Goal: Information Seeking & Learning: Learn about a topic

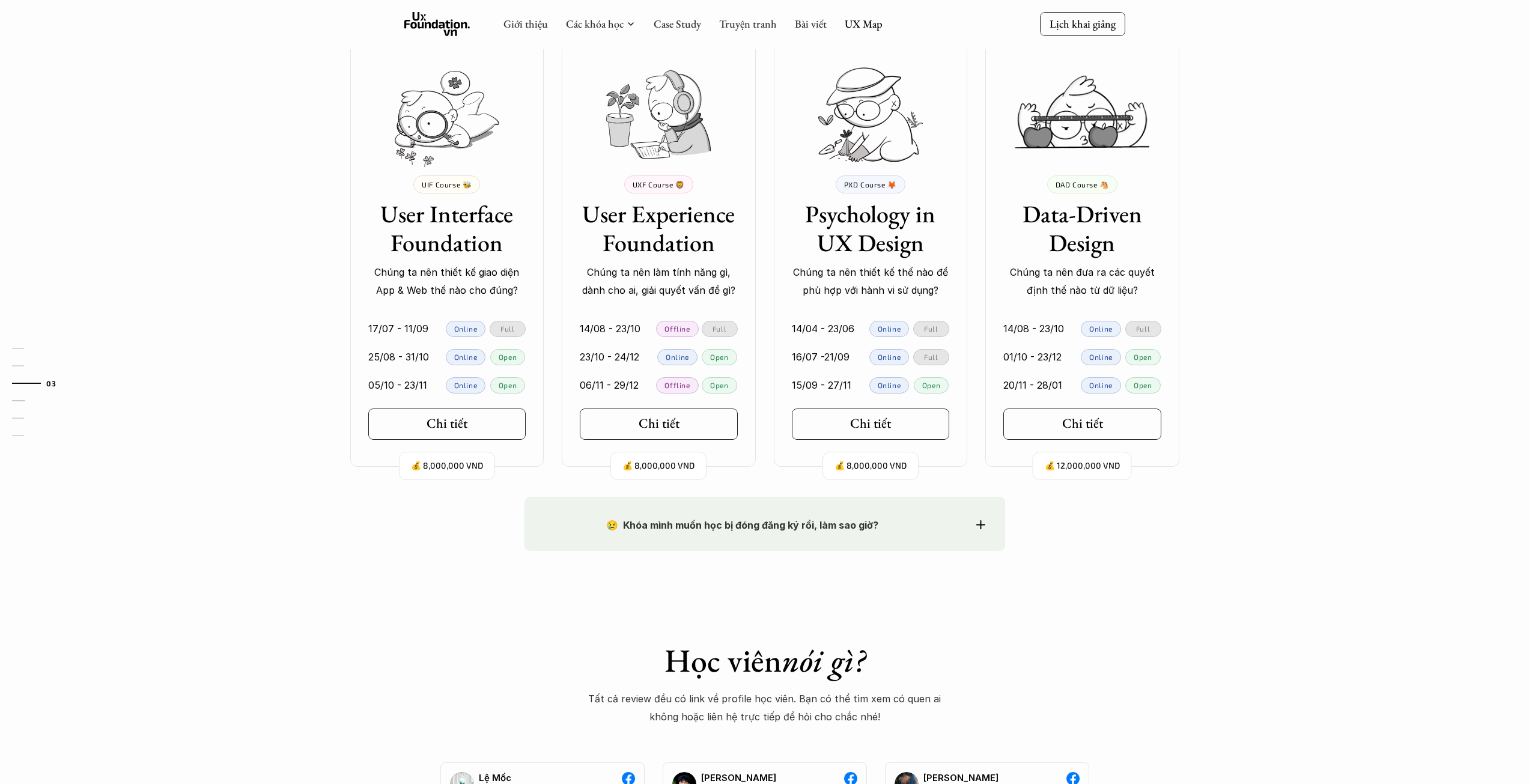
scroll to position [961, 0]
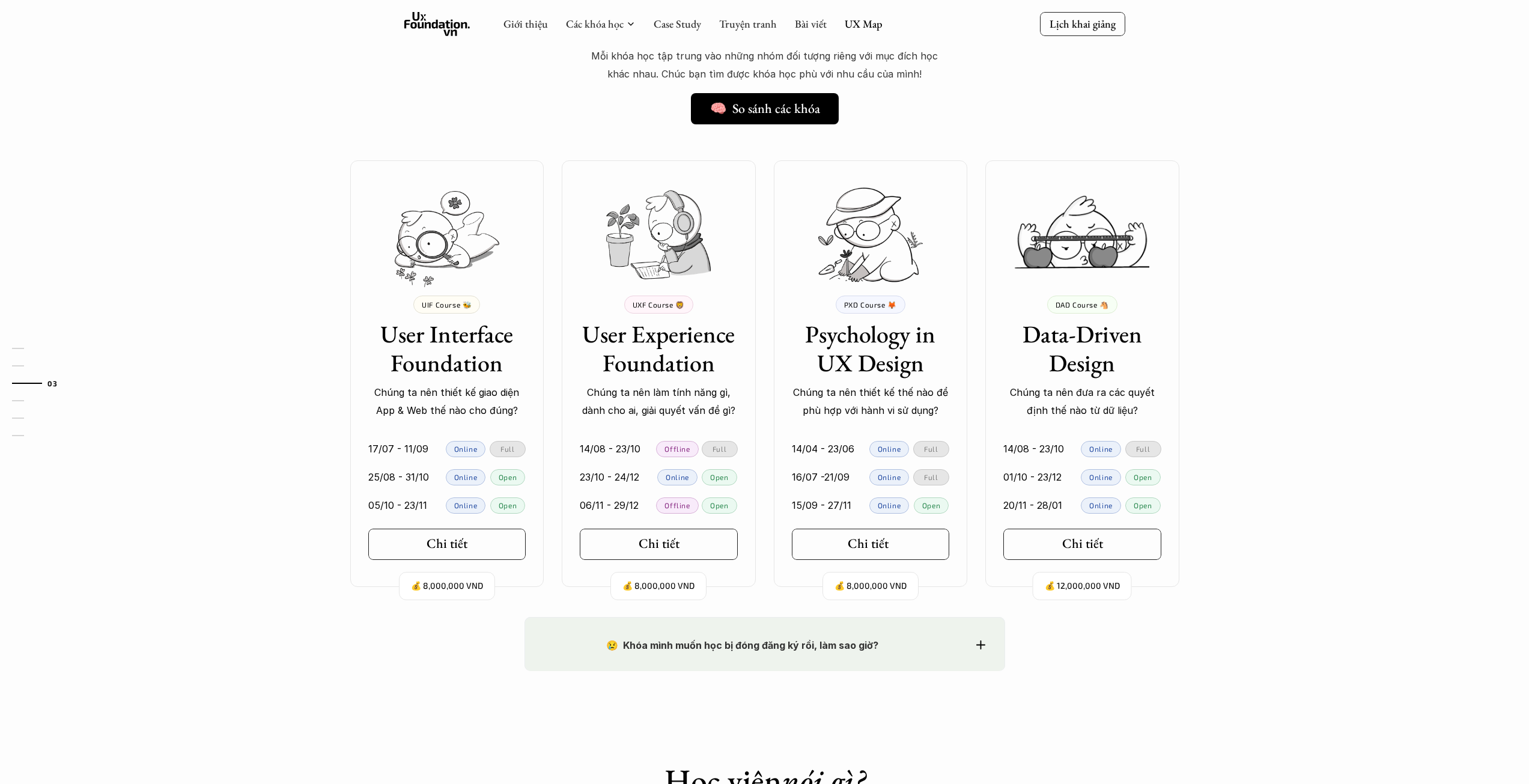
click at [890, 536] on div "Chi tiết" at bounding box center [874, 543] width 53 height 16
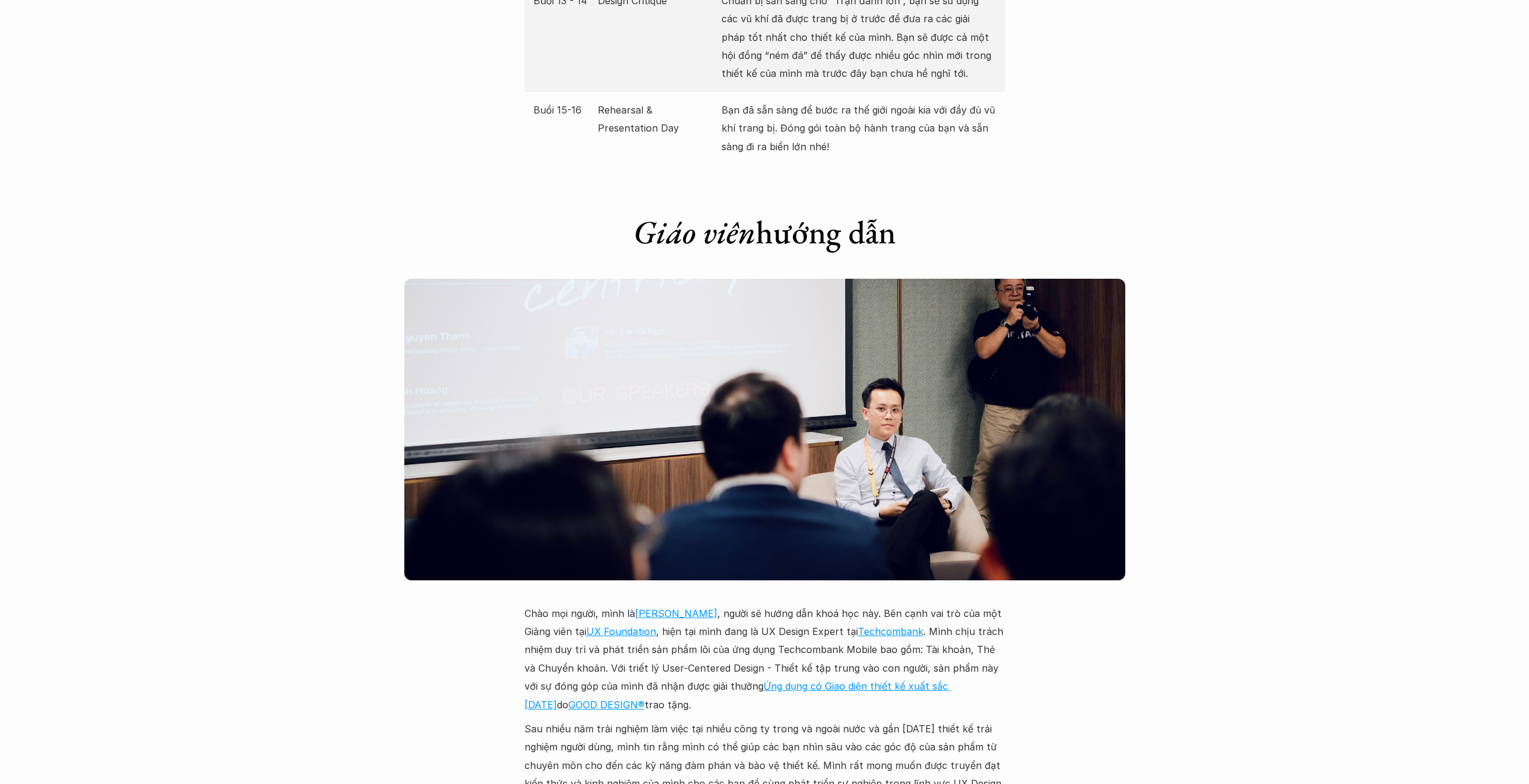
scroll to position [2882, 0]
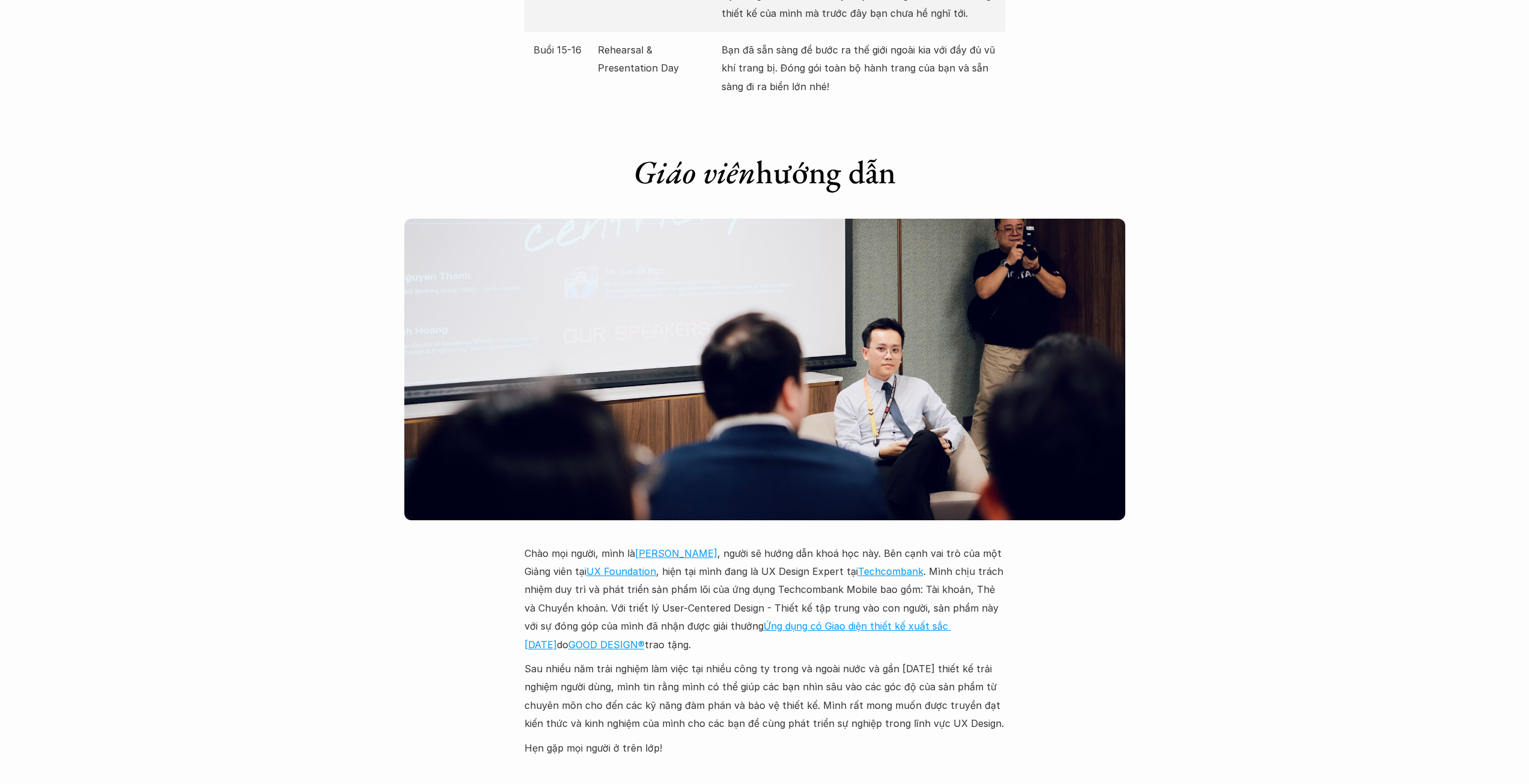
click at [895, 619] on link "Ứng dụng có Giao diện thiết kế xuất sắc [DATE]" at bounding box center [737, 634] width 426 height 30
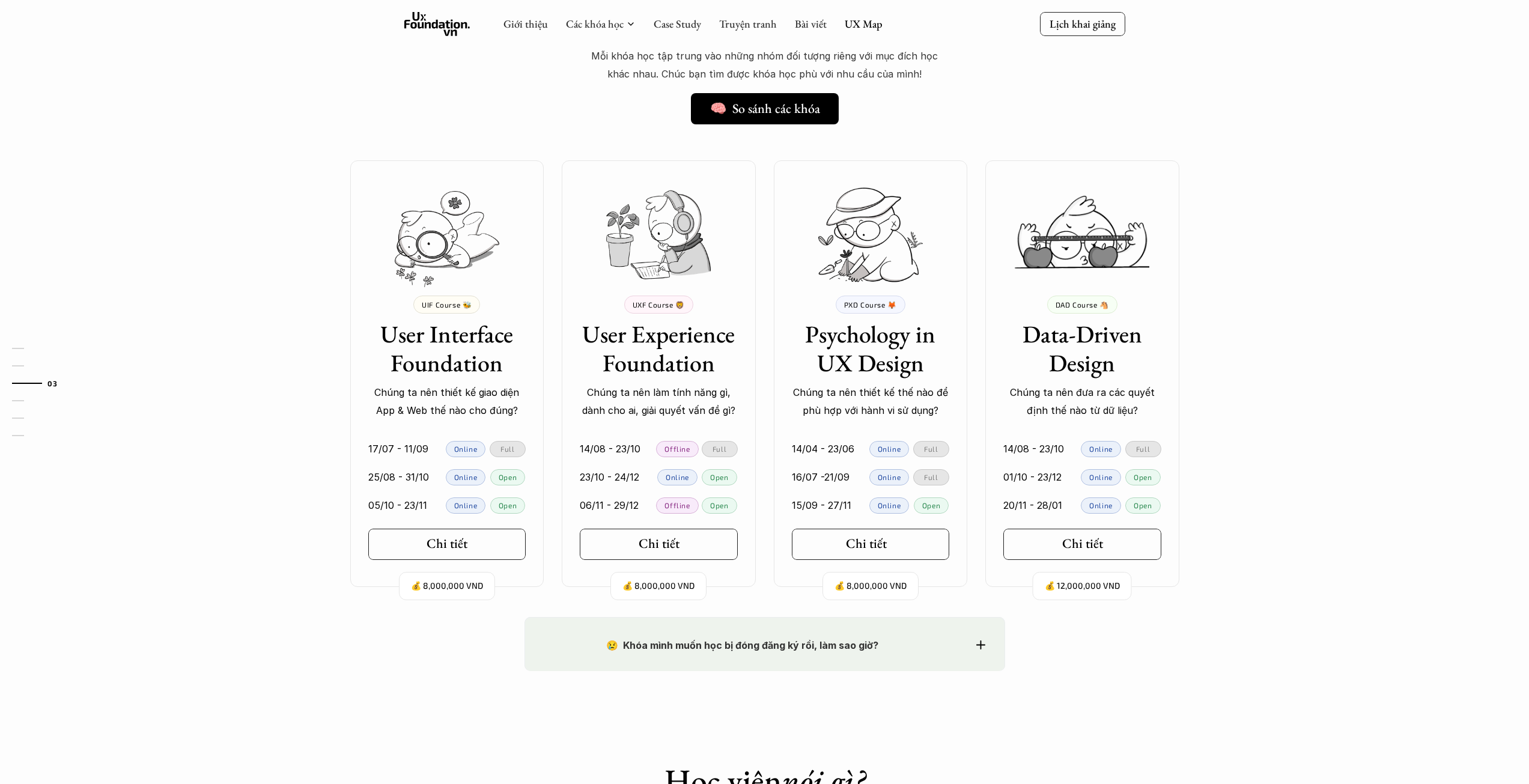
click at [859, 553] on link "Chi tiết" at bounding box center [870, 544] width 158 height 31
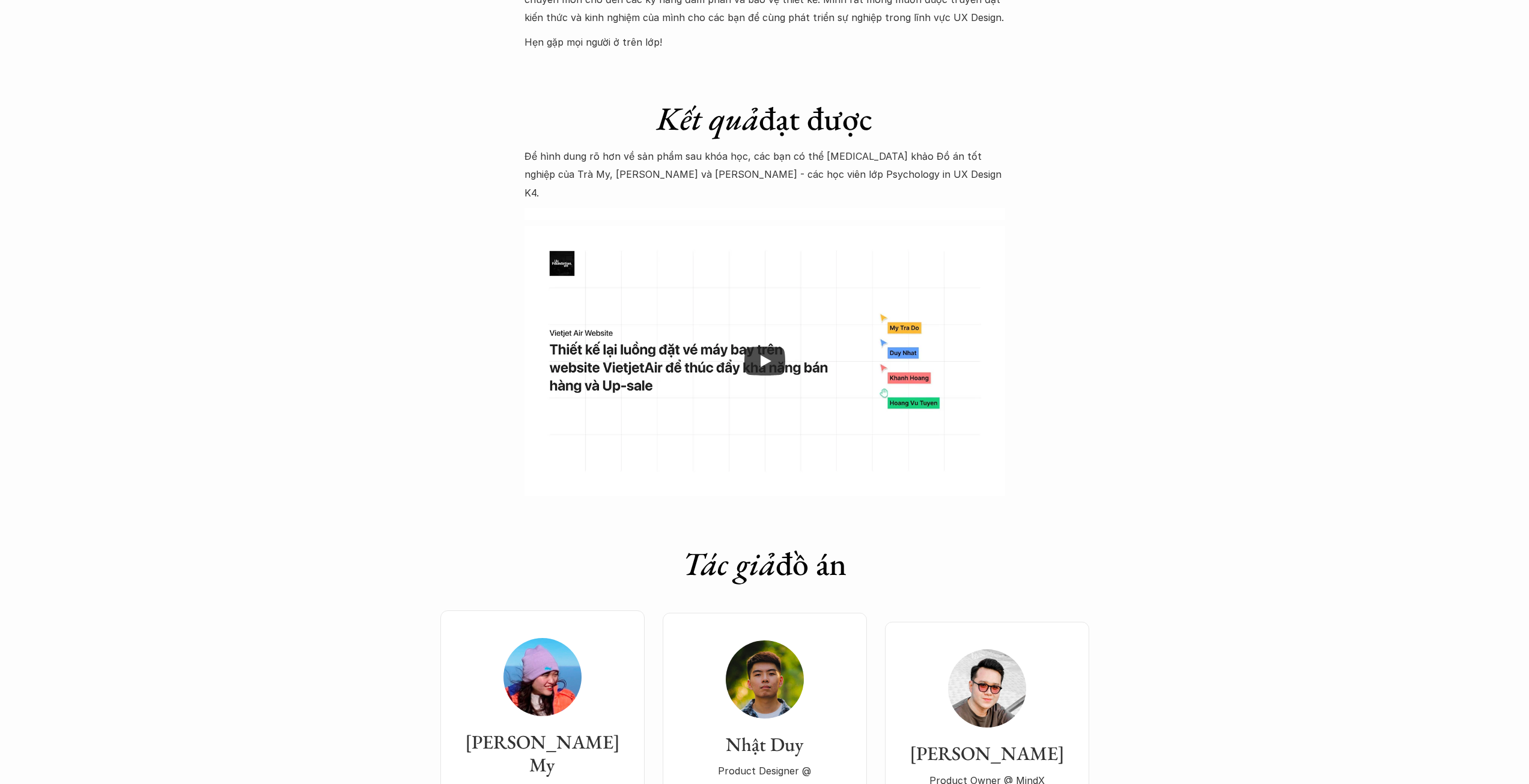
scroll to position [3603, 0]
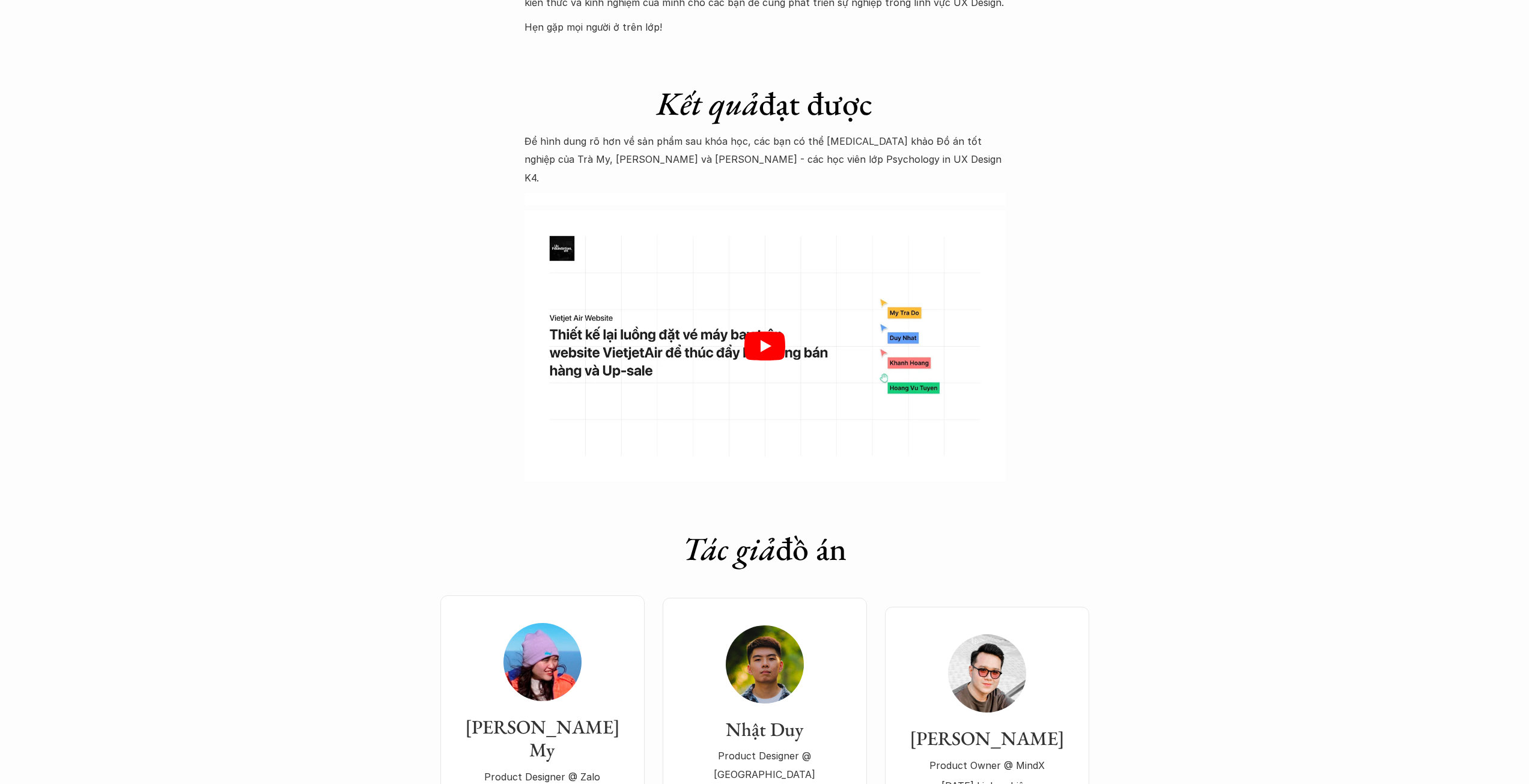
click at [772, 331] on icon "Play" at bounding box center [764, 345] width 41 height 29
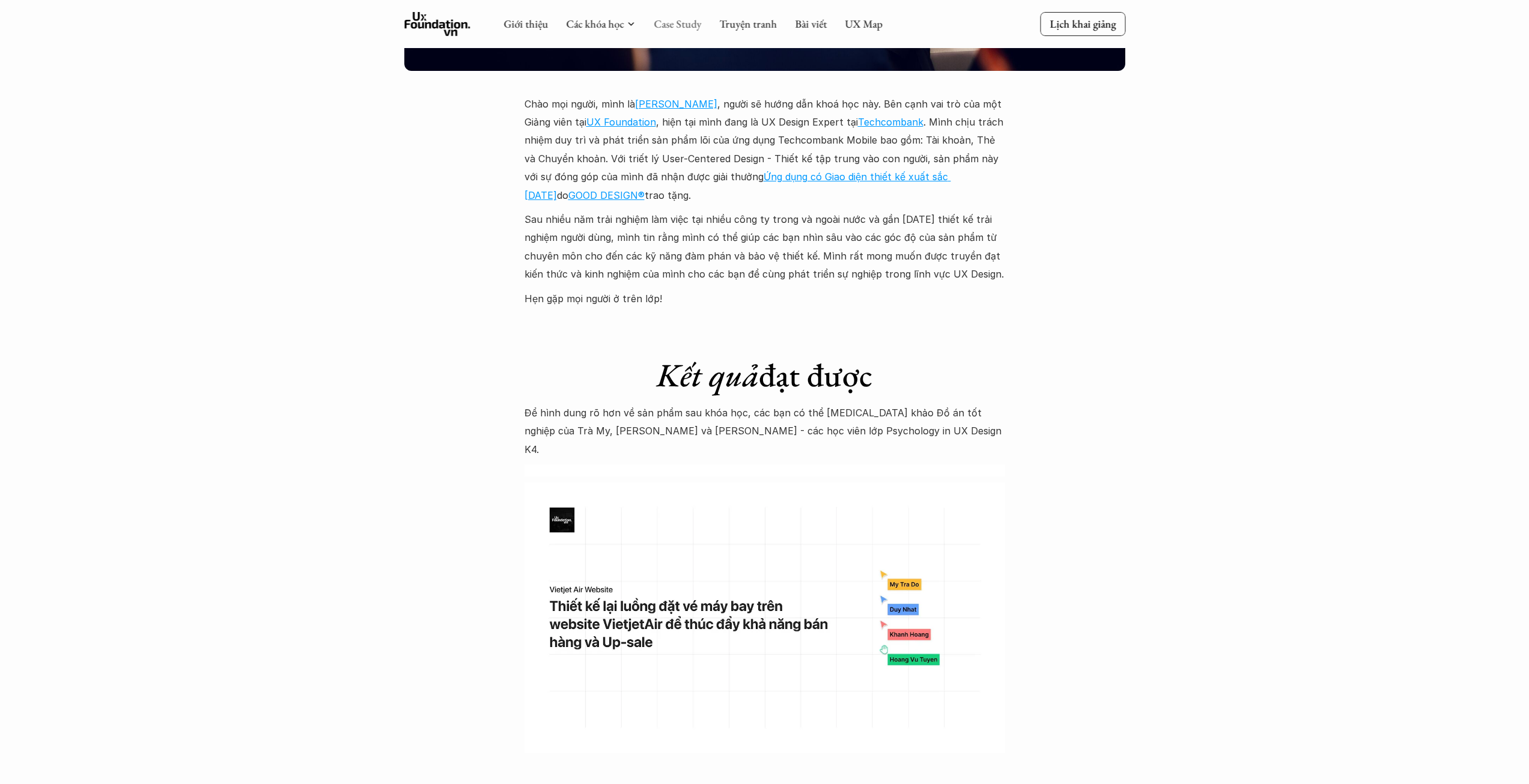
scroll to position [3324, 0]
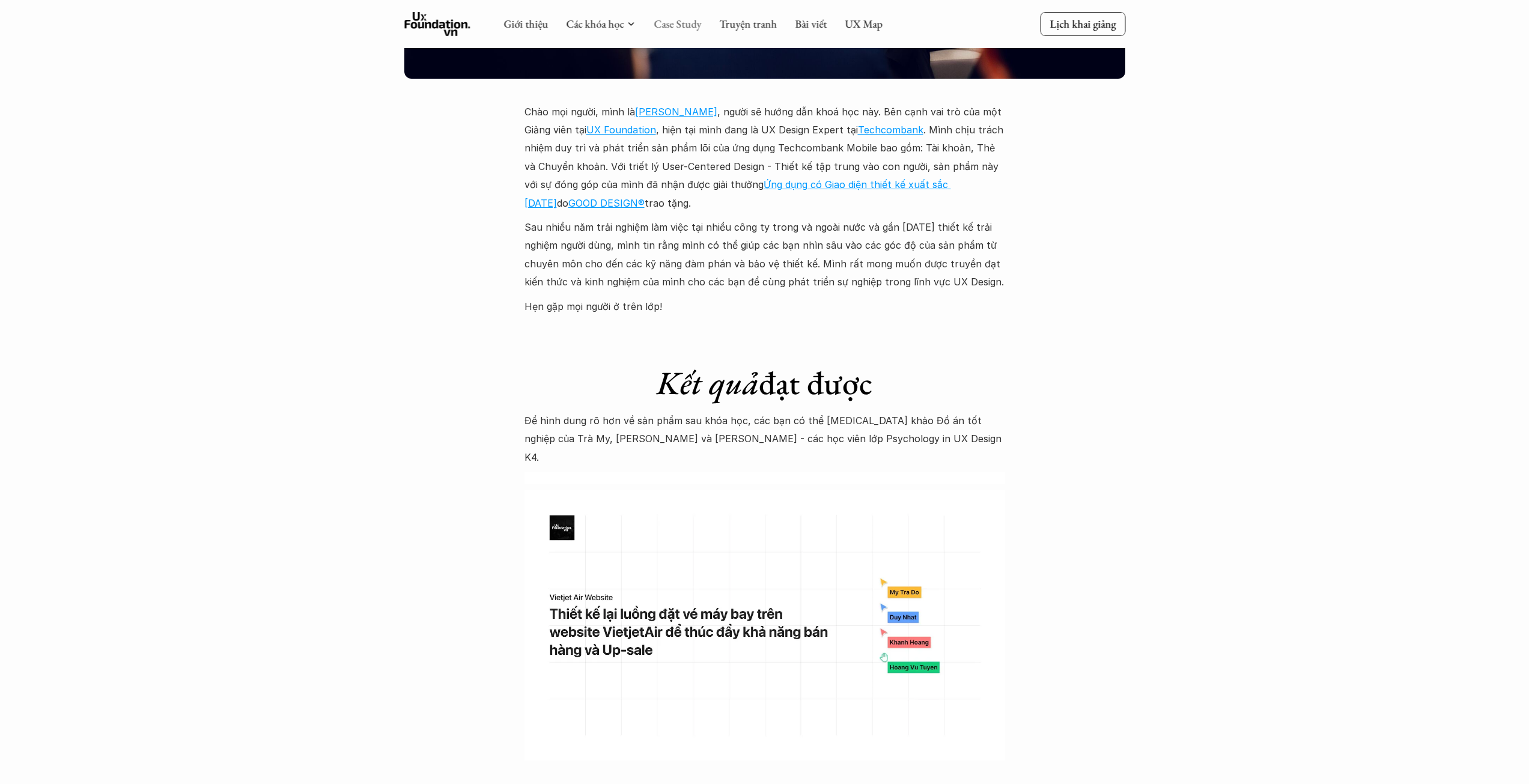
click at [673, 28] on link "Case Study" at bounding box center [677, 24] width 47 height 14
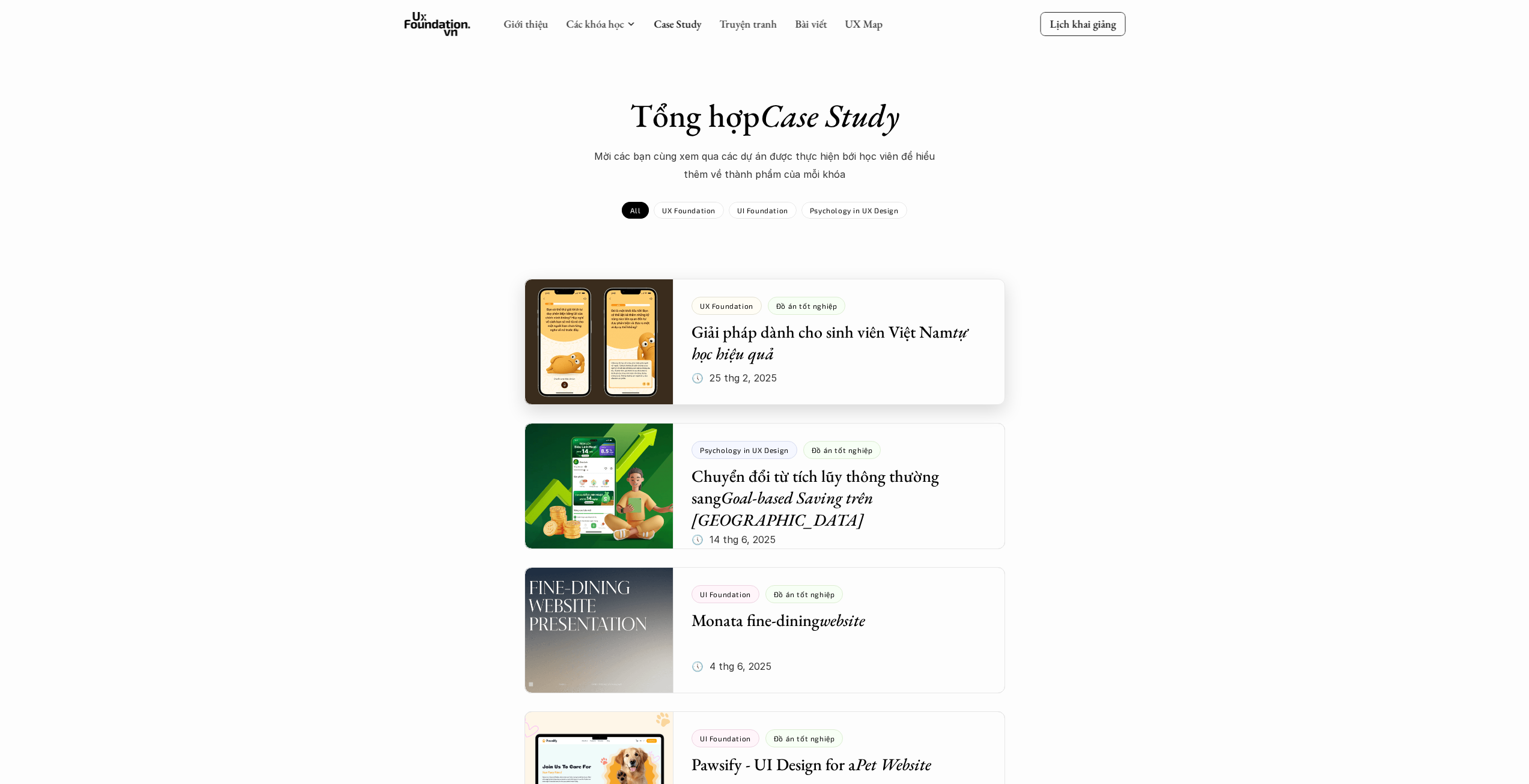
click at [796, 333] on div at bounding box center [764, 342] width 481 height 126
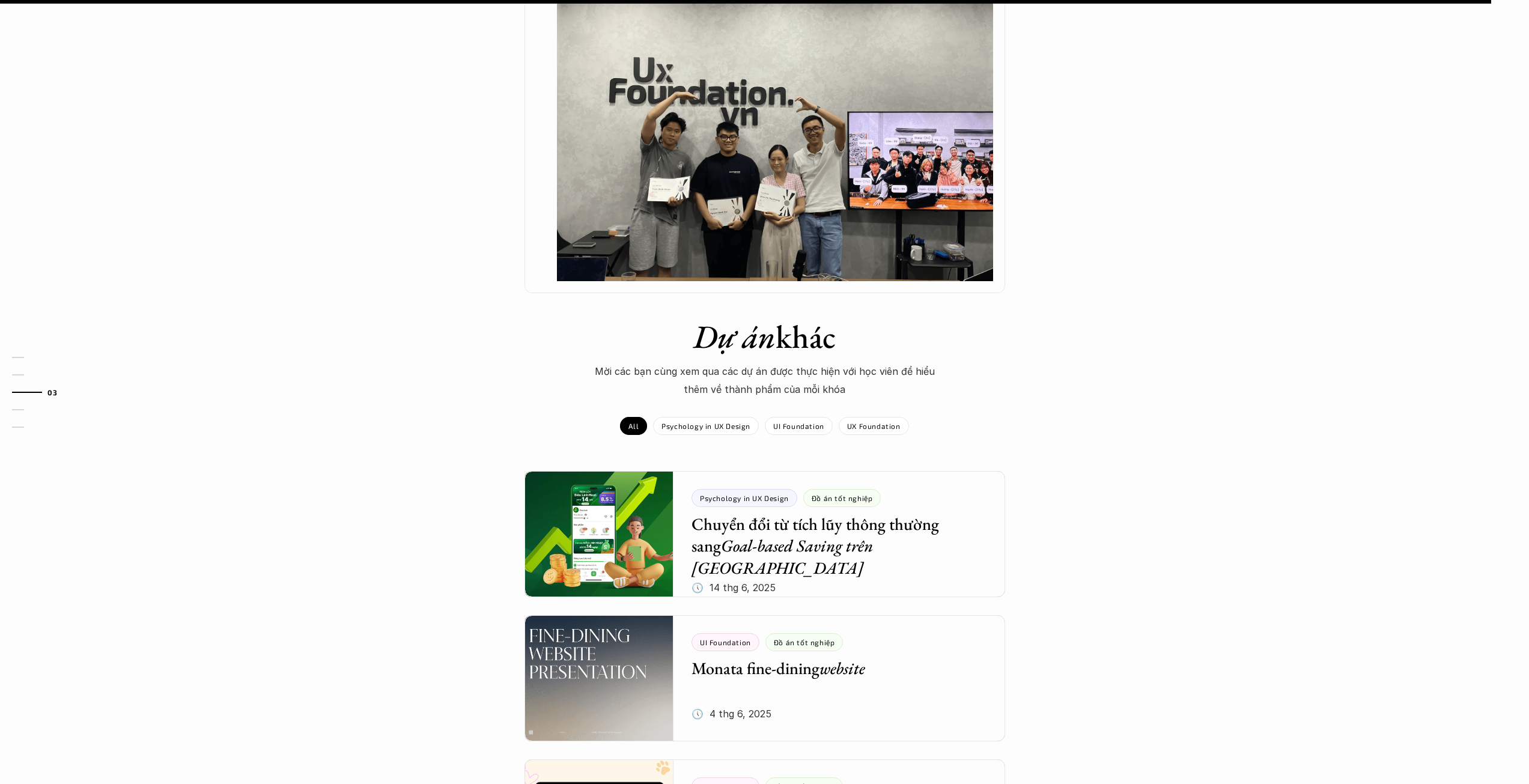
scroll to position [1141, 0]
